Goal: Task Accomplishment & Management: Use online tool/utility

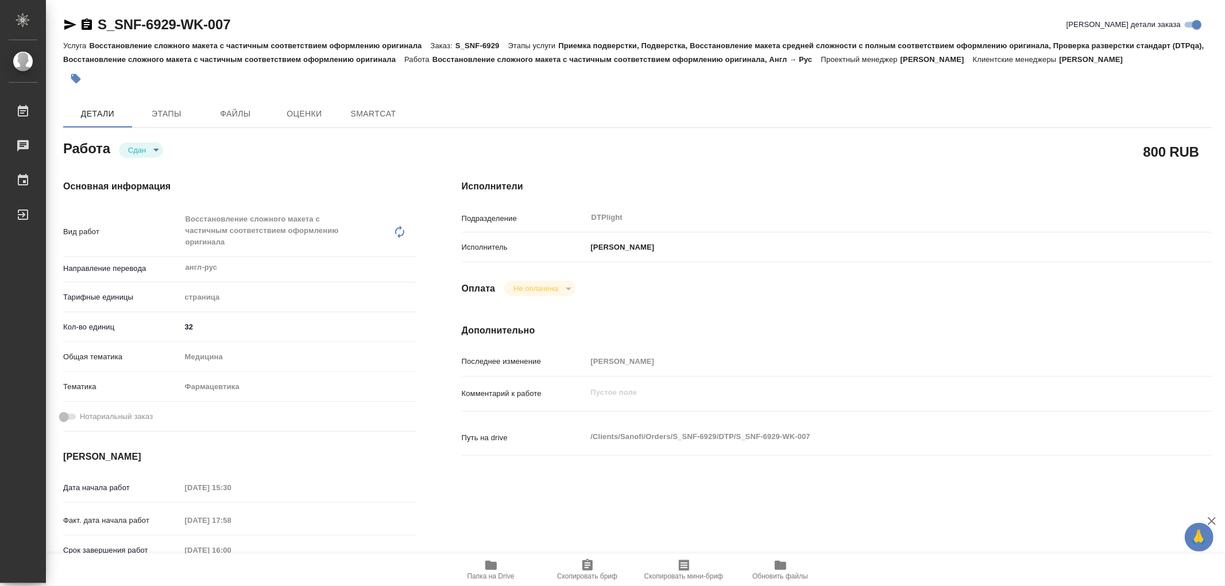
type textarea "x"
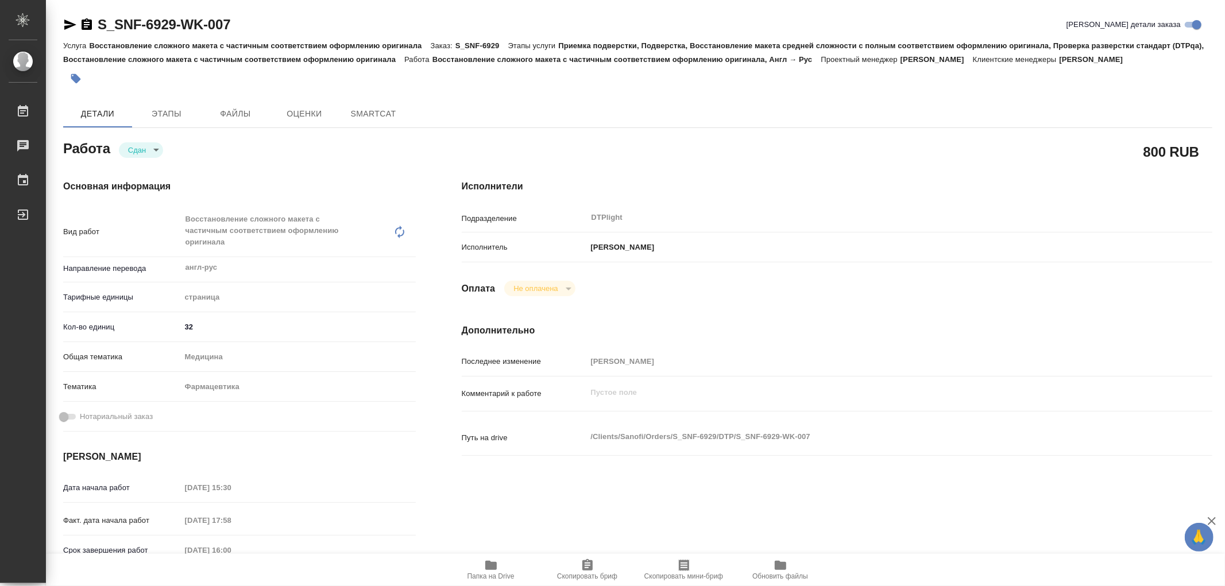
type textarea "x"
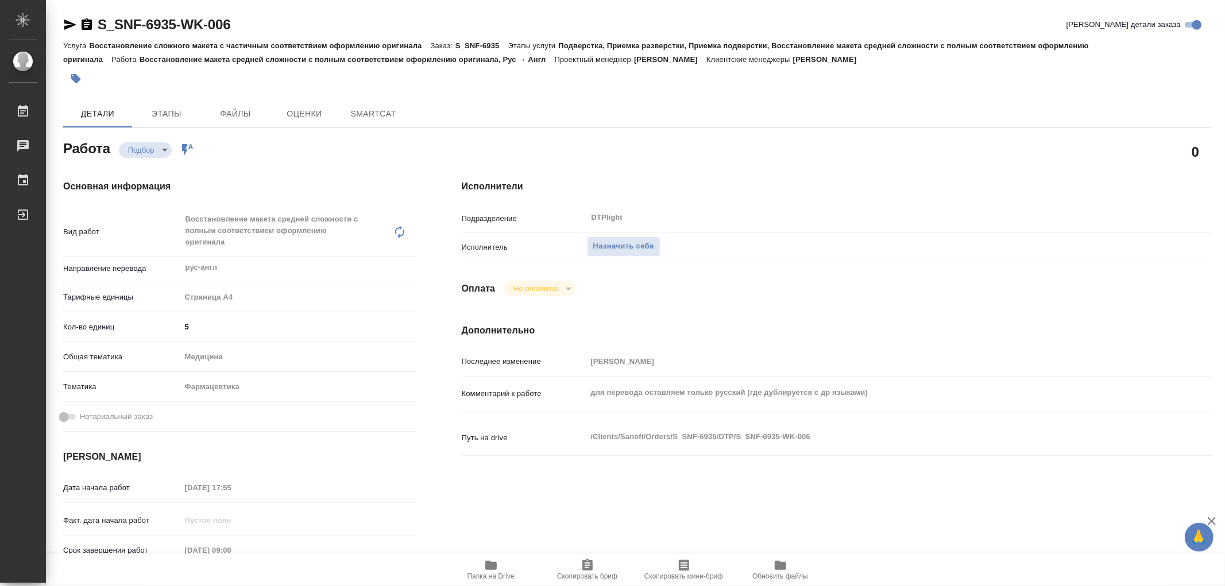
type textarea "x"
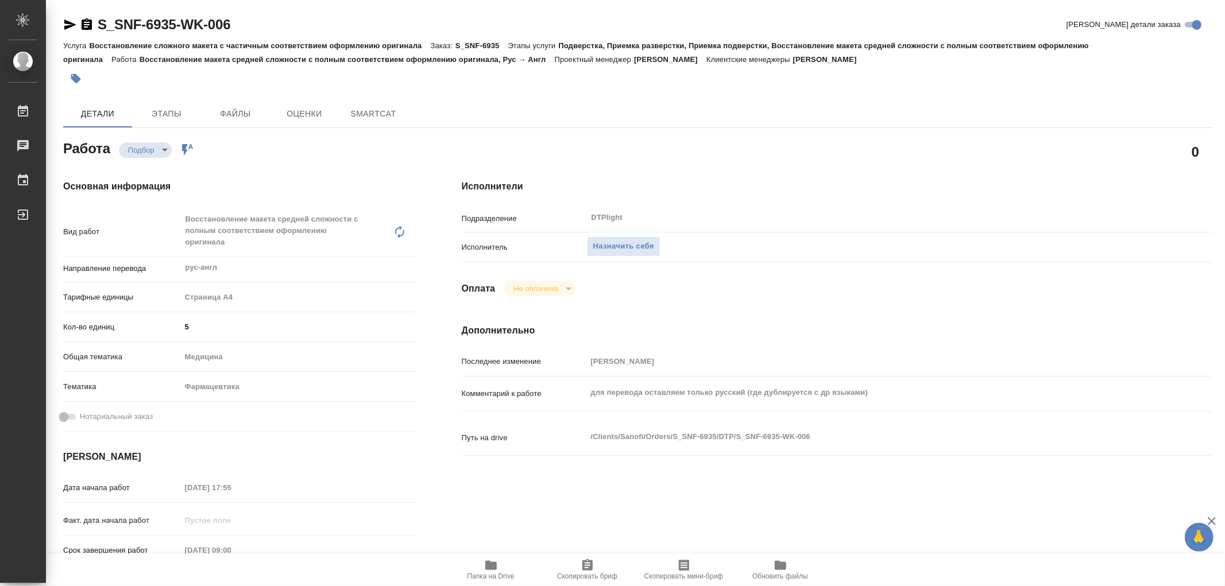
type textarea "x"
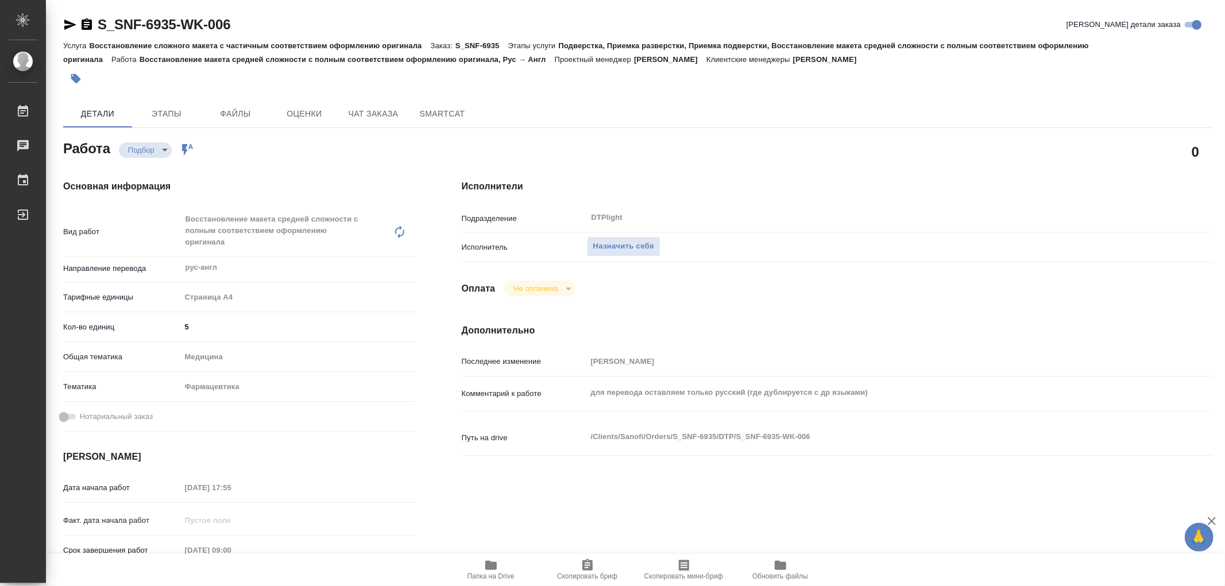
type textarea "x"
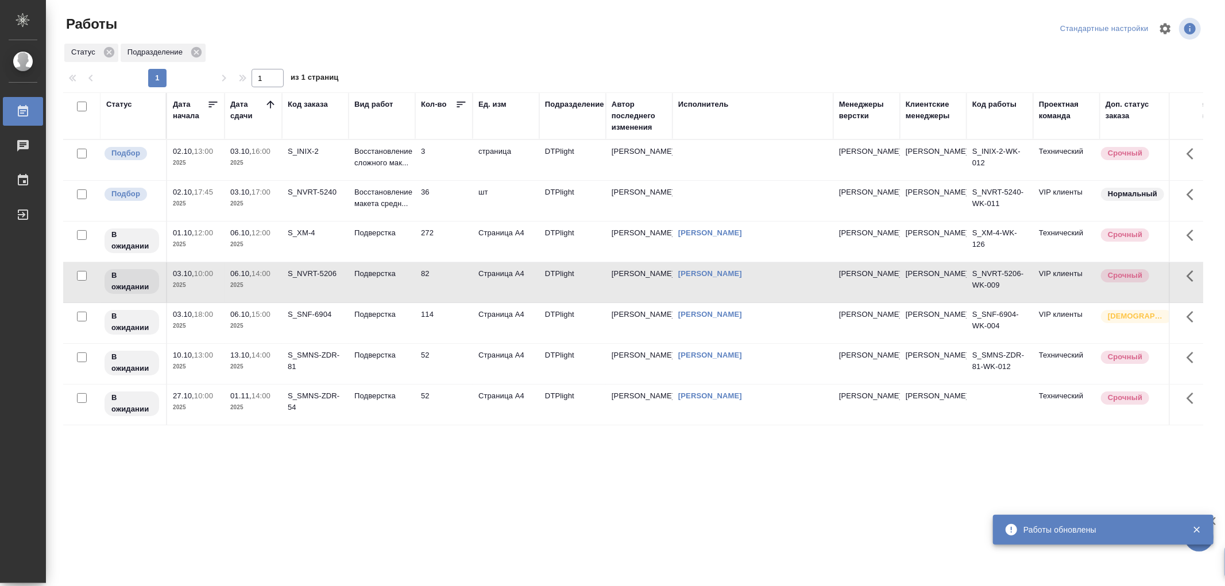
click at [417, 202] on td "36" at bounding box center [443, 201] width 57 height 40
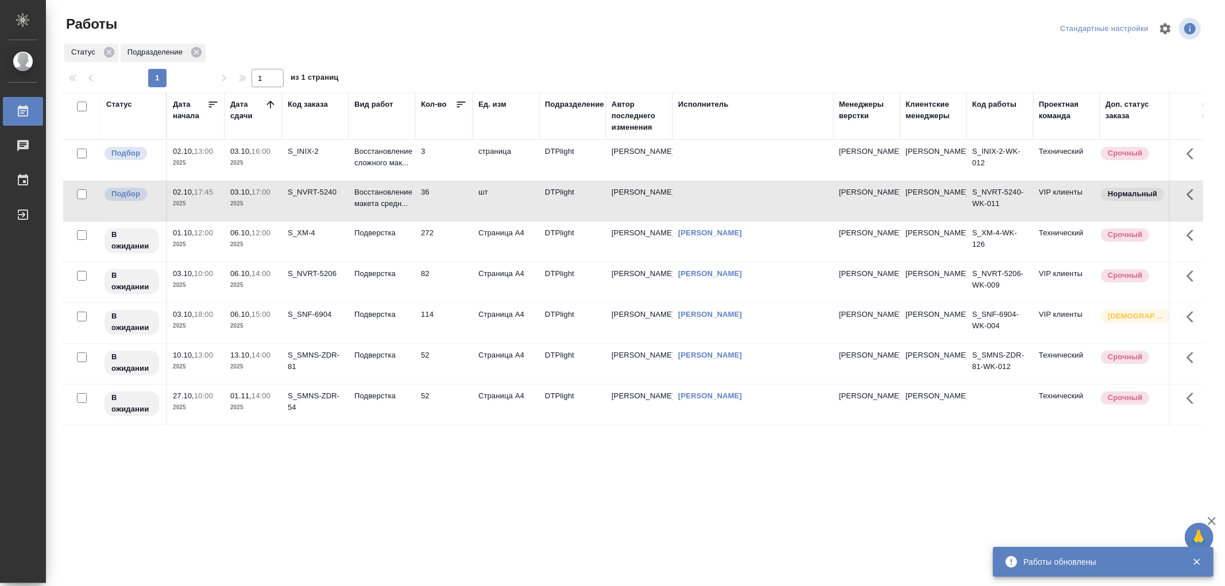
click at [417, 202] on td "36" at bounding box center [443, 201] width 57 height 40
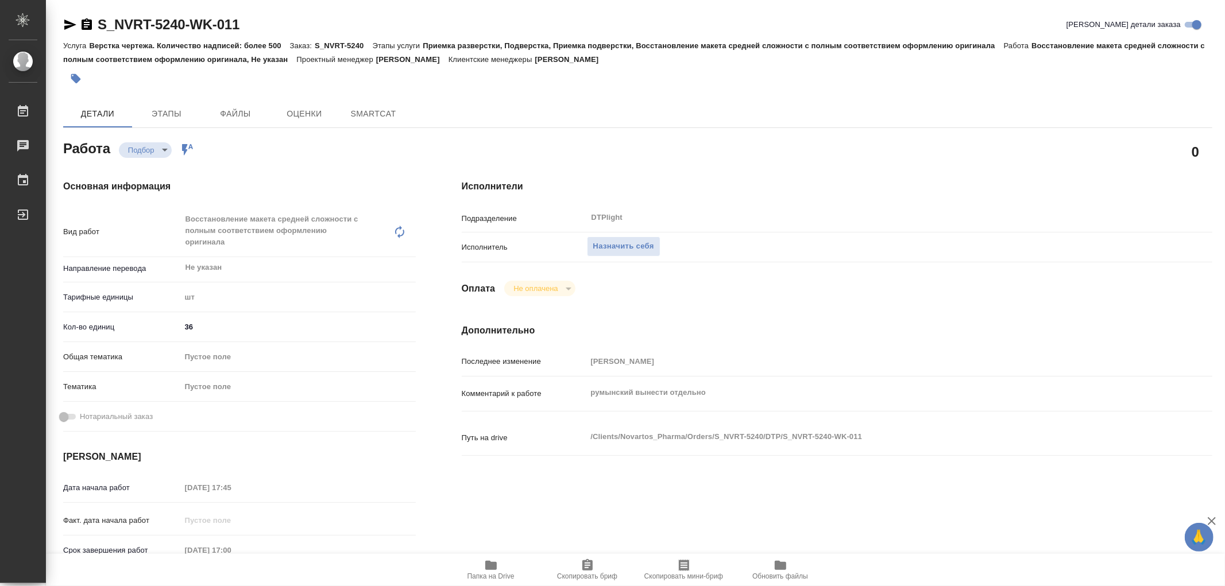
type textarea "x"
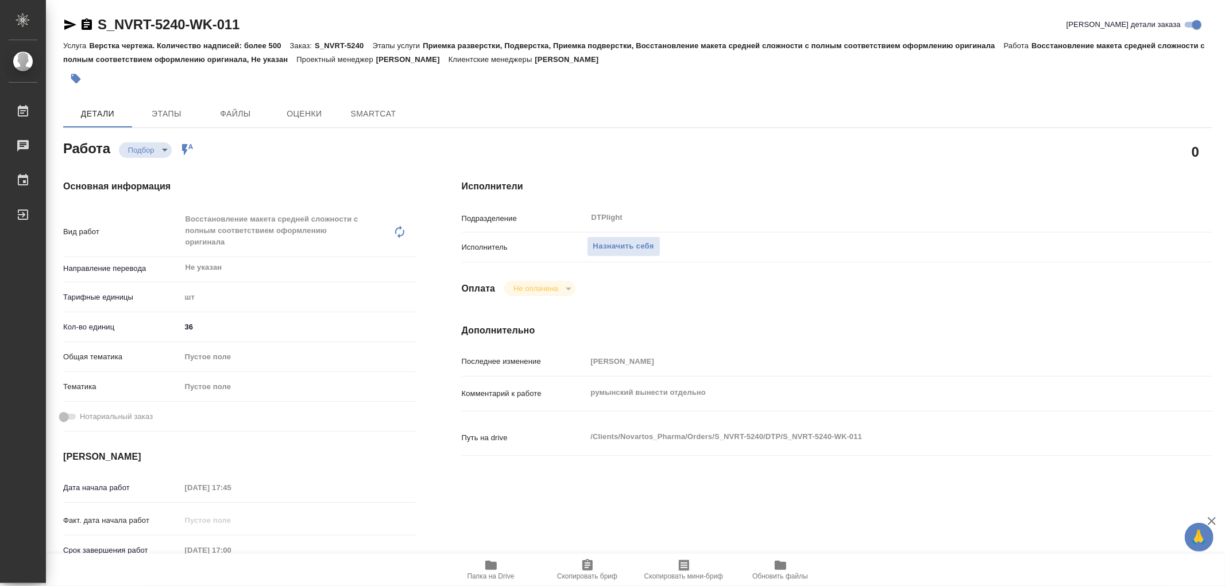
type textarea "x"
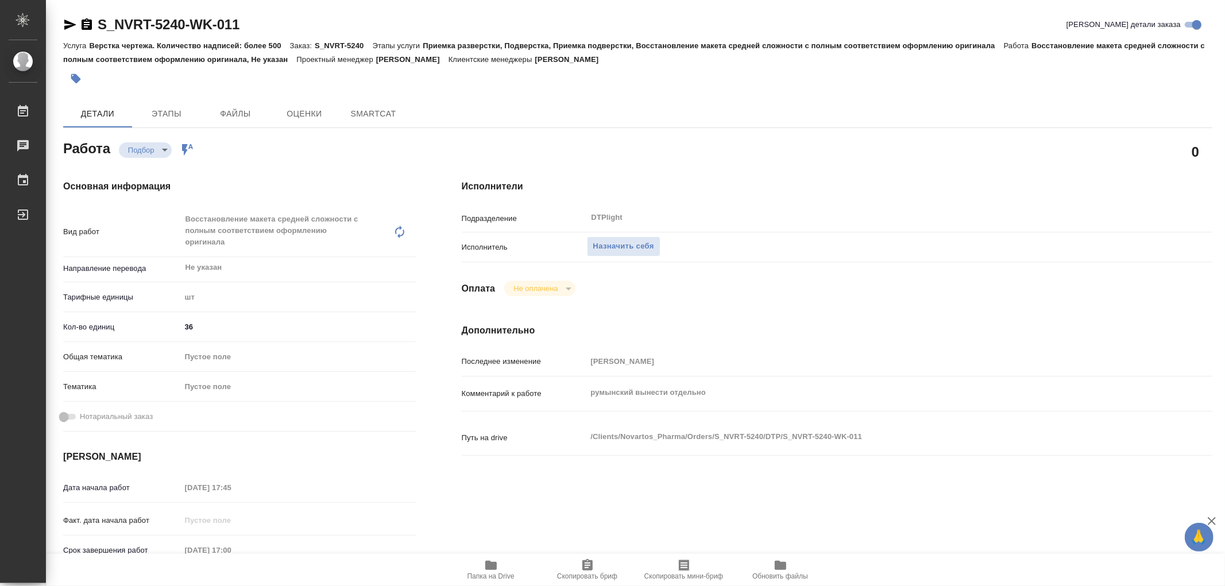
type textarea "x"
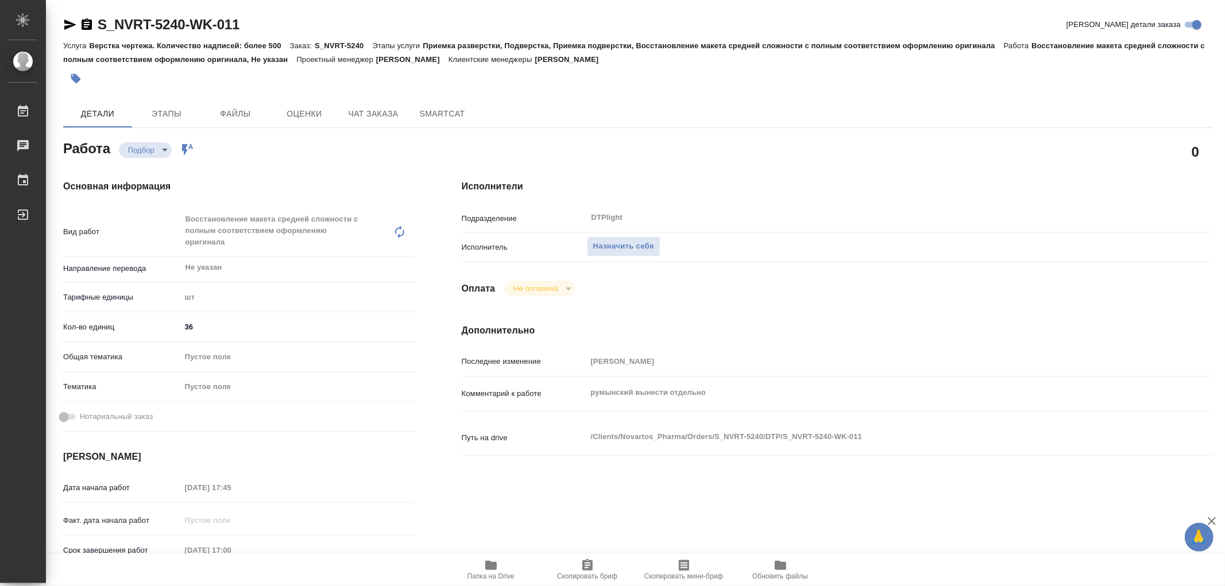
type textarea "x"
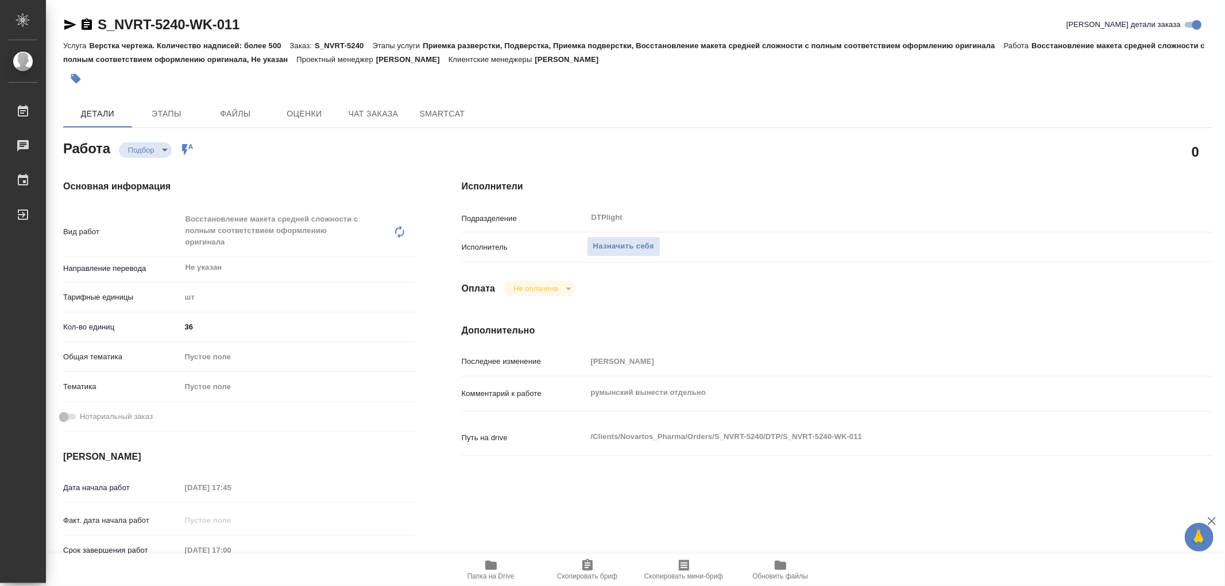
click at [491, 561] on icon "button" at bounding box center [491, 566] width 14 height 14
type textarea "x"
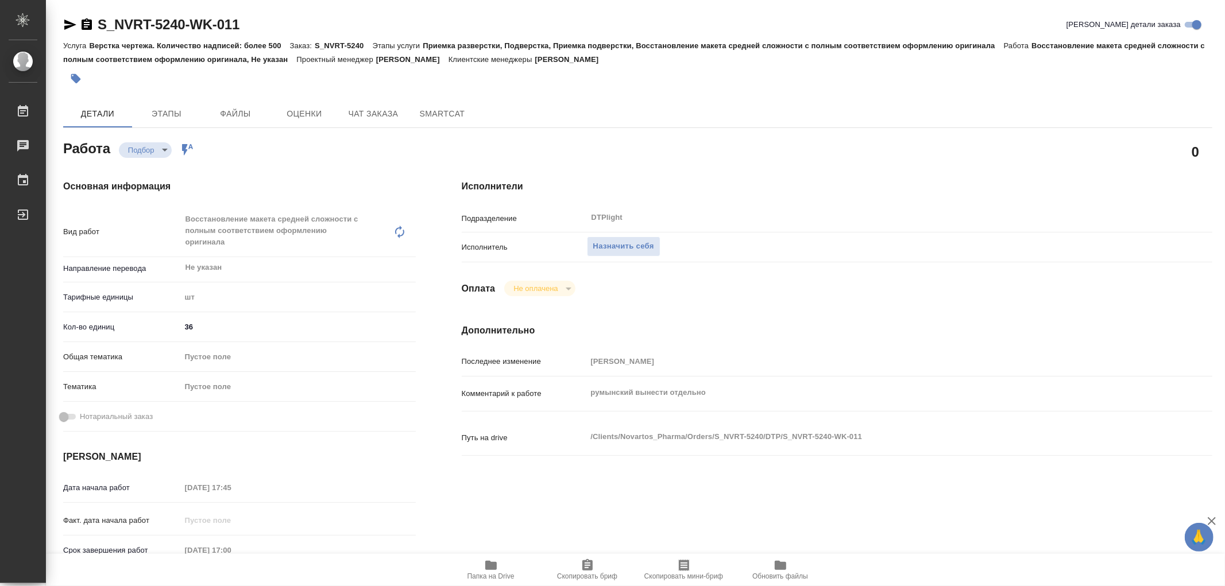
type textarea "x"
